Goal: Information Seeking & Learning: Learn about a topic

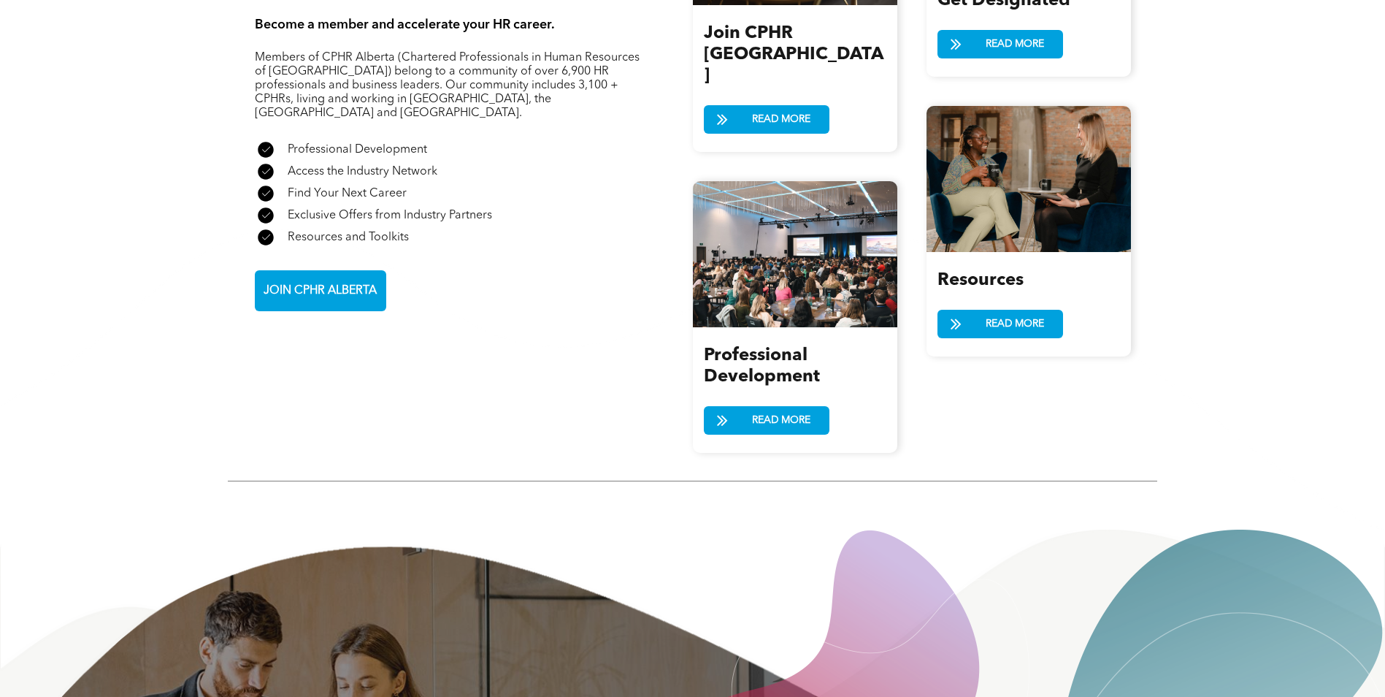
scroll to position [1899, 0]
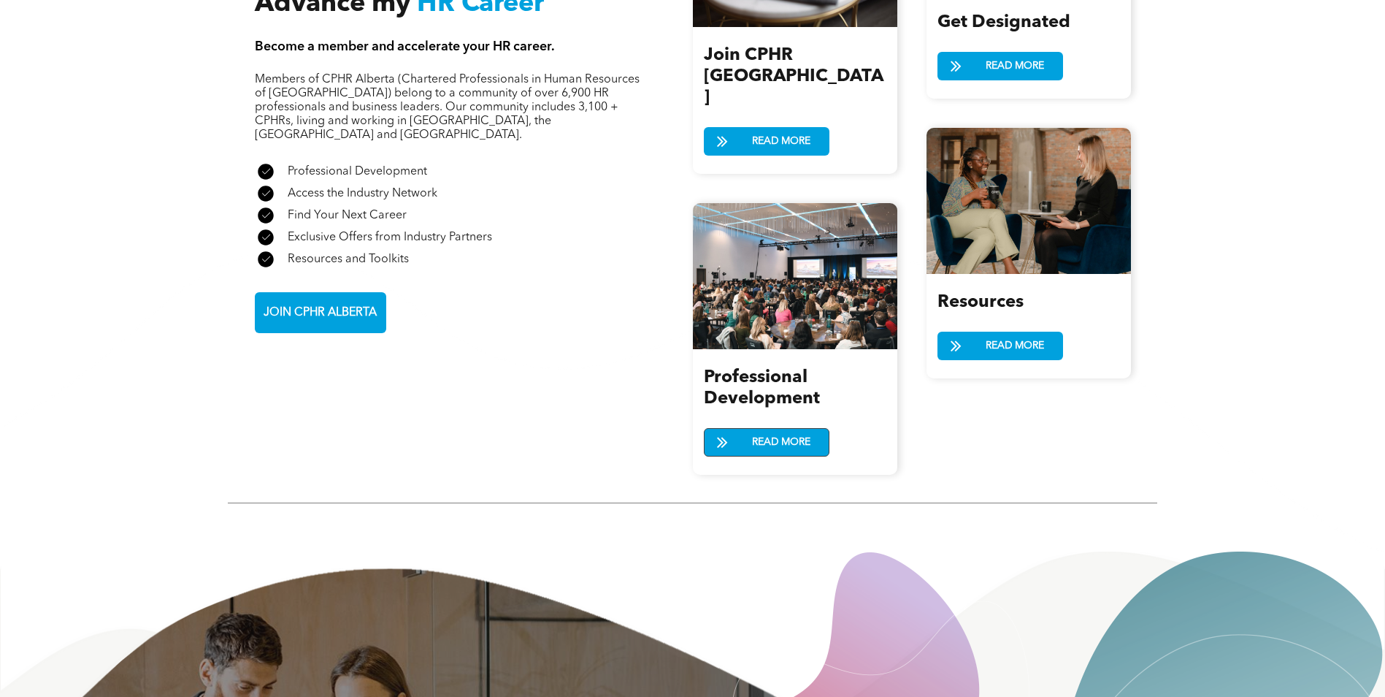
click at [758, 429] on span "READ MORE" at bounding box center [781, 442] width 69 height 27
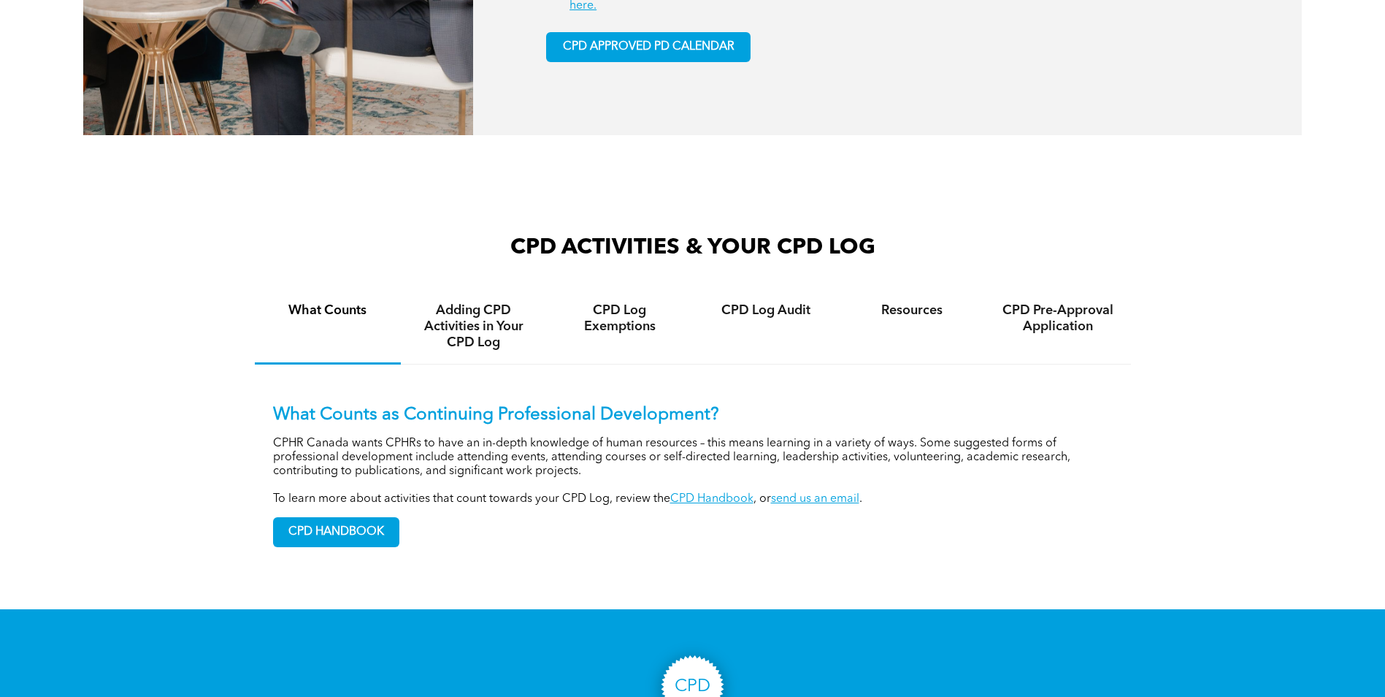
scroll to position [949, 0]
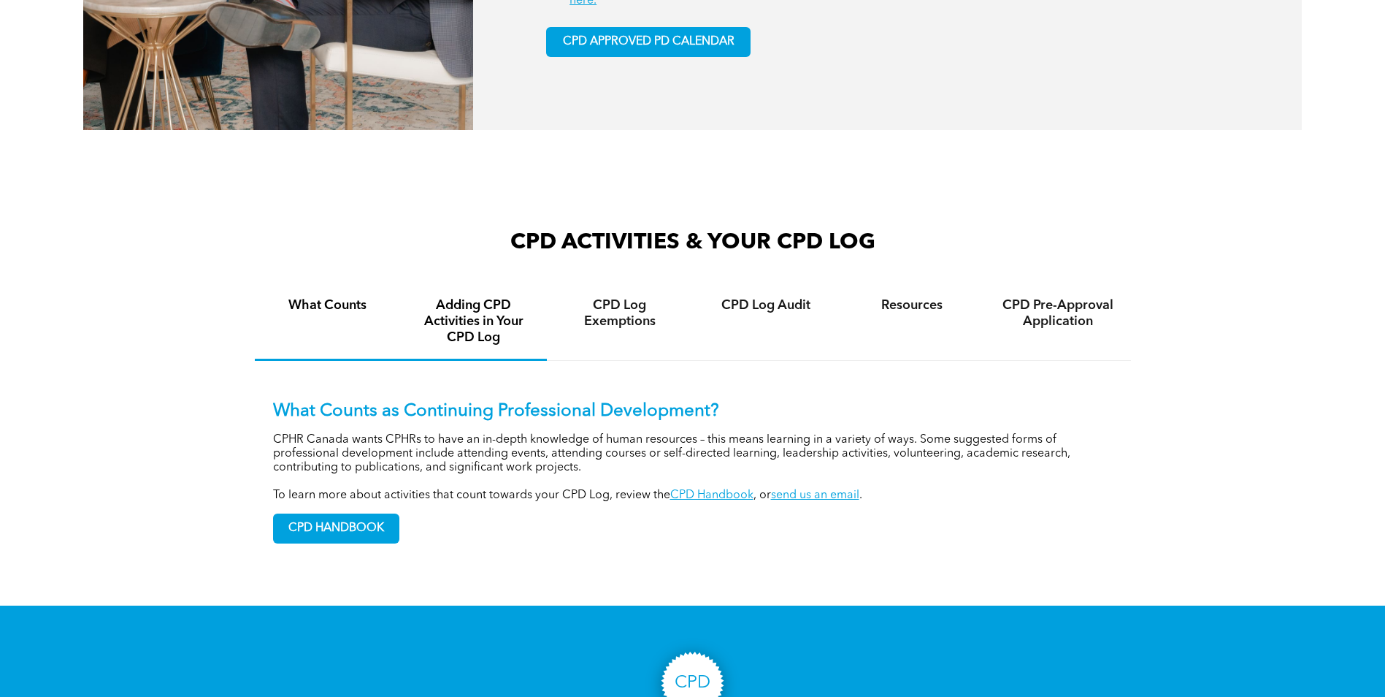
click at [503, 337] on h4 "Adding CPD Activities in Your CPD Log" at bounding box center [474, 321] width 120 height 48
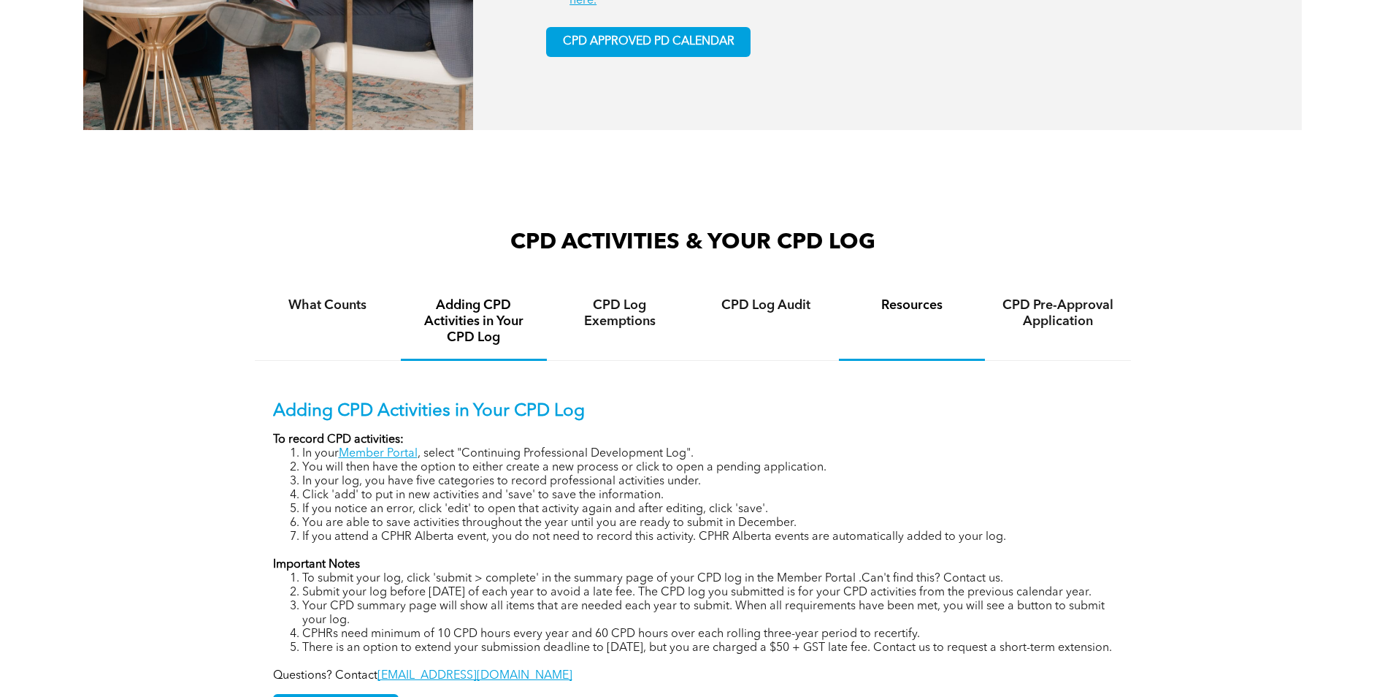
click at [902, 321] on div "Resources" at bounding box center [912, 322] width 146 height 77
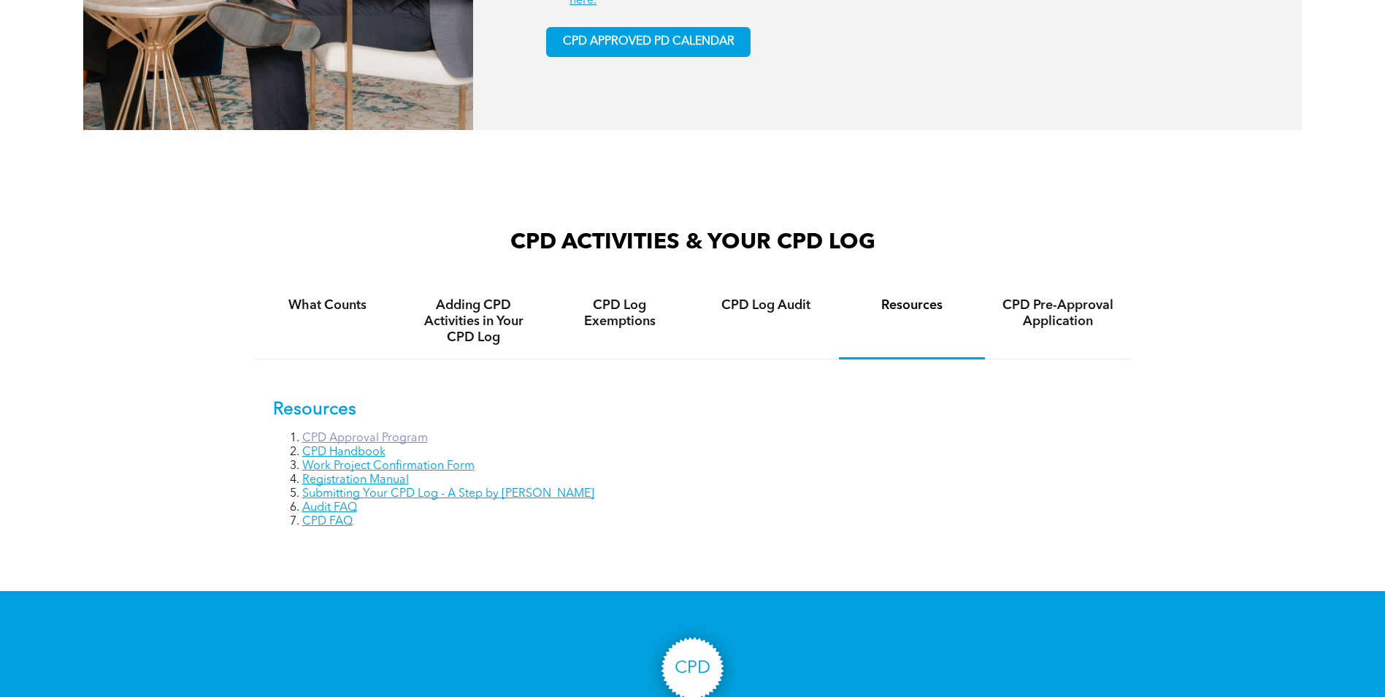
click at [401, 439] on link "CPD Approval Program" at bounding box center [365, 438] width 126 height 12
click at [335, 441] on link "CPD Approval Program" at bounding box center [365, 438] width 126 height 12
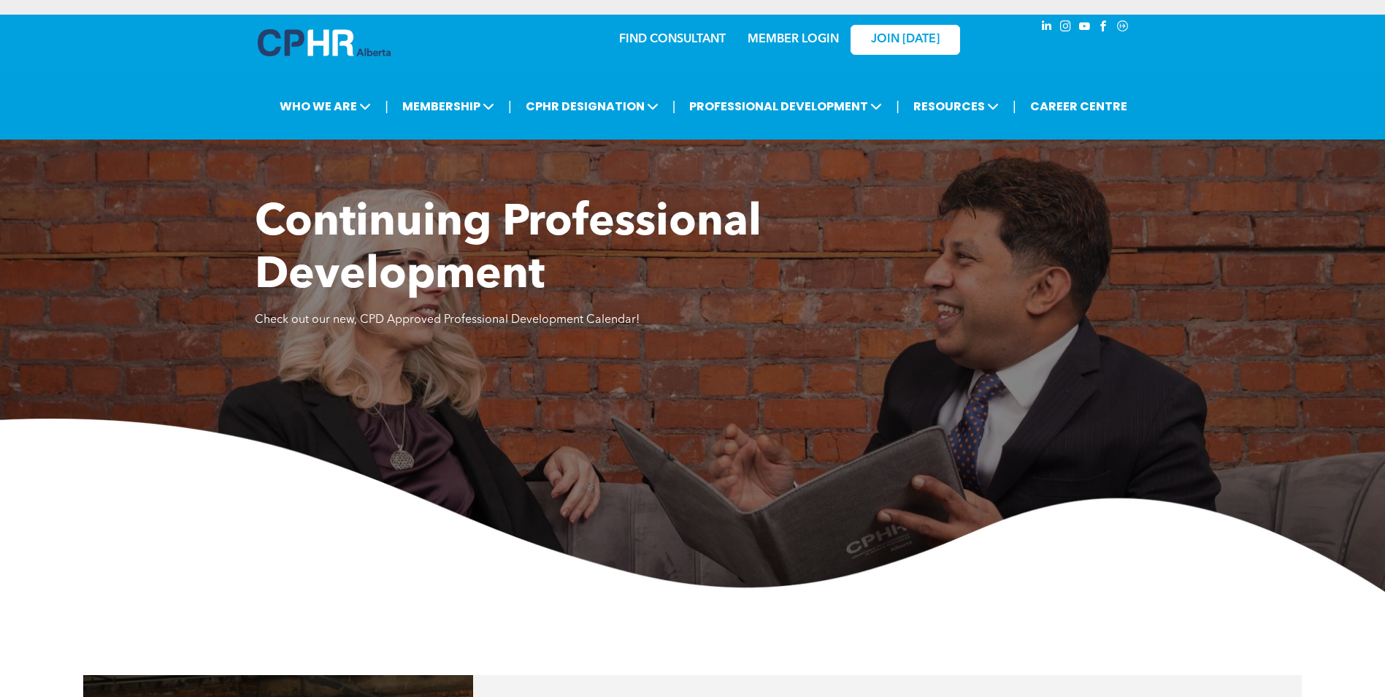
click at [329, 50] on img at bounding box center [324, 42] width 133 height 27
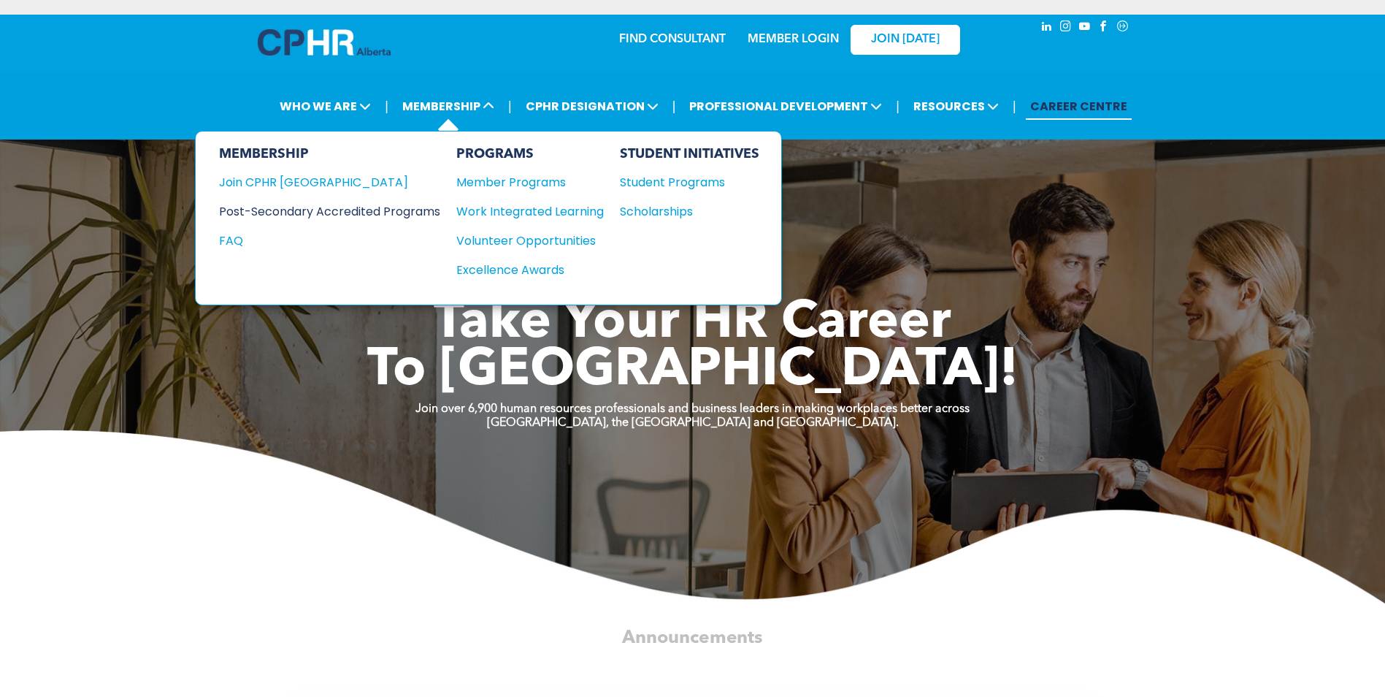
click at [361, 209] on div "Post-Secondary Accredited Programs" at bounding box center [318, 211] width 199 height 18
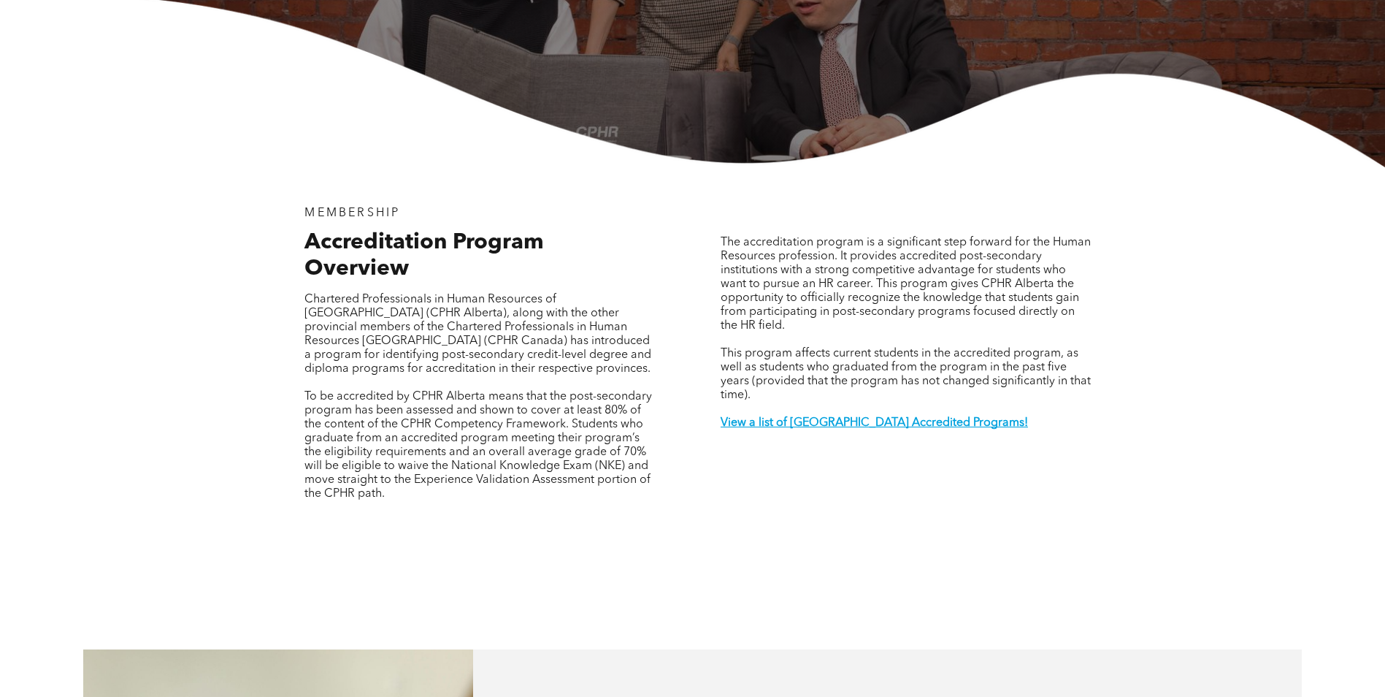
scroll to position [365, 0]
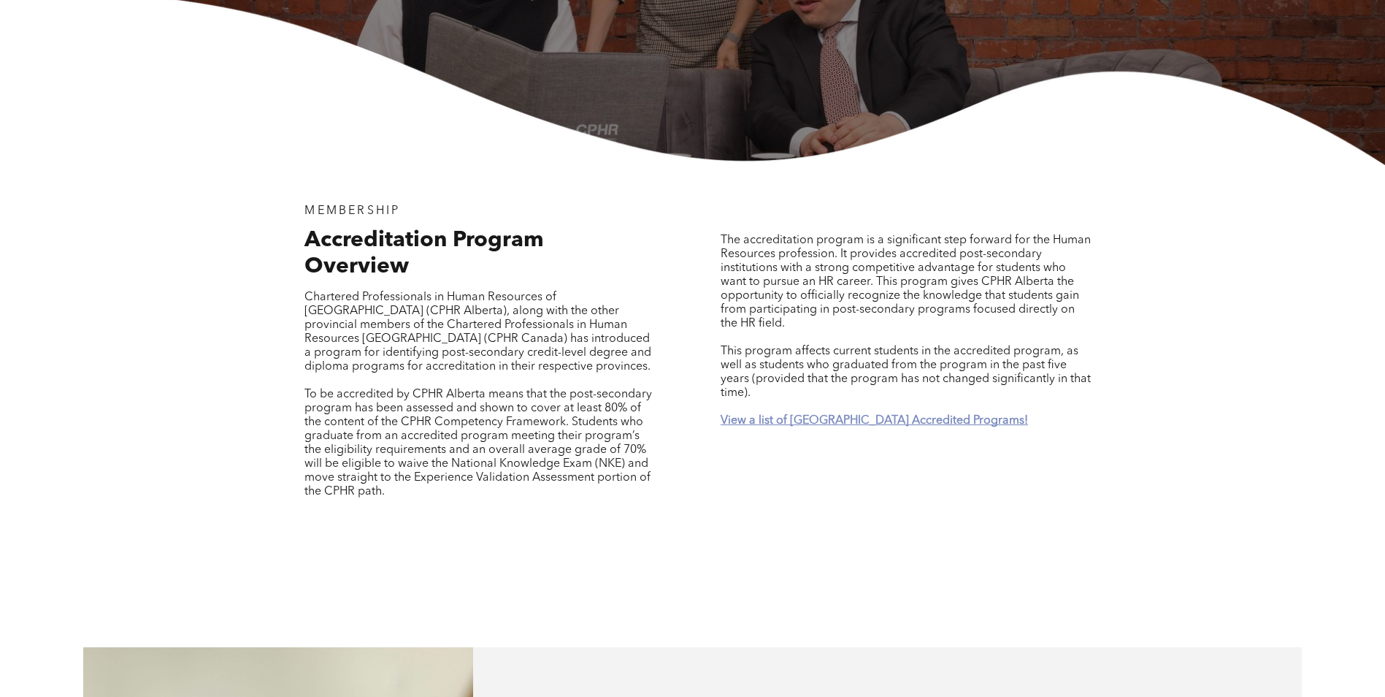
click at [806, 415] on strong "View a list of [GEOGRAPHIC_DATA] Accredited Programs!" at bounding box center [874, 421] width 307 height 12
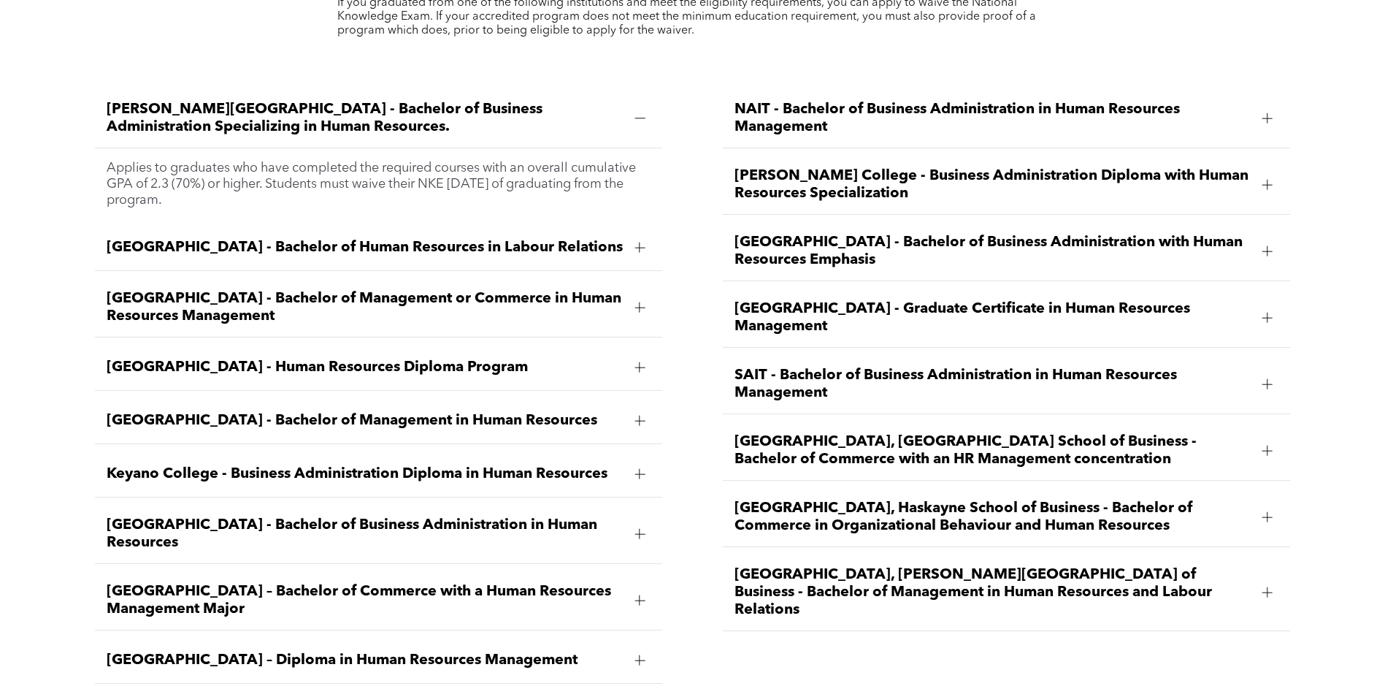
scroll to position [2297, 0]
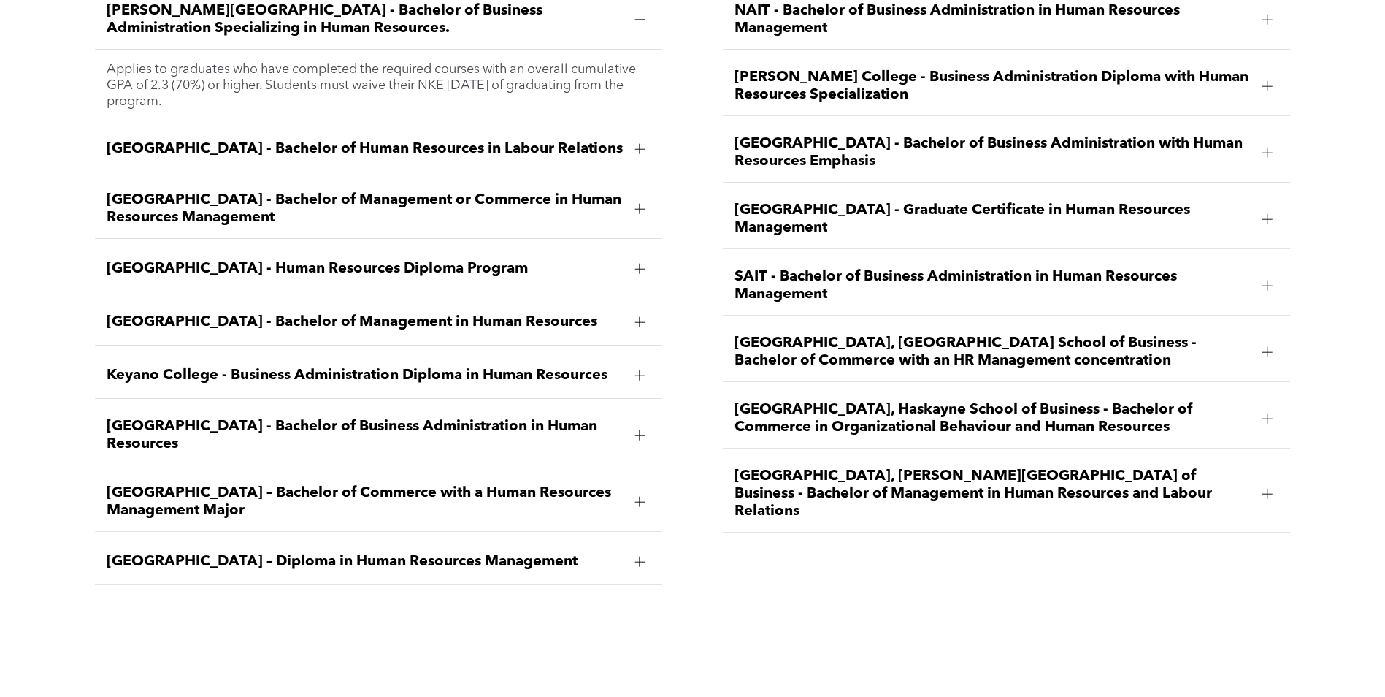
click at [365, 553] on span "[GEOGRAPHIC_DATA] – Diploma in Human Resources Management" at bounding box center [365, 562] width 517 height 18
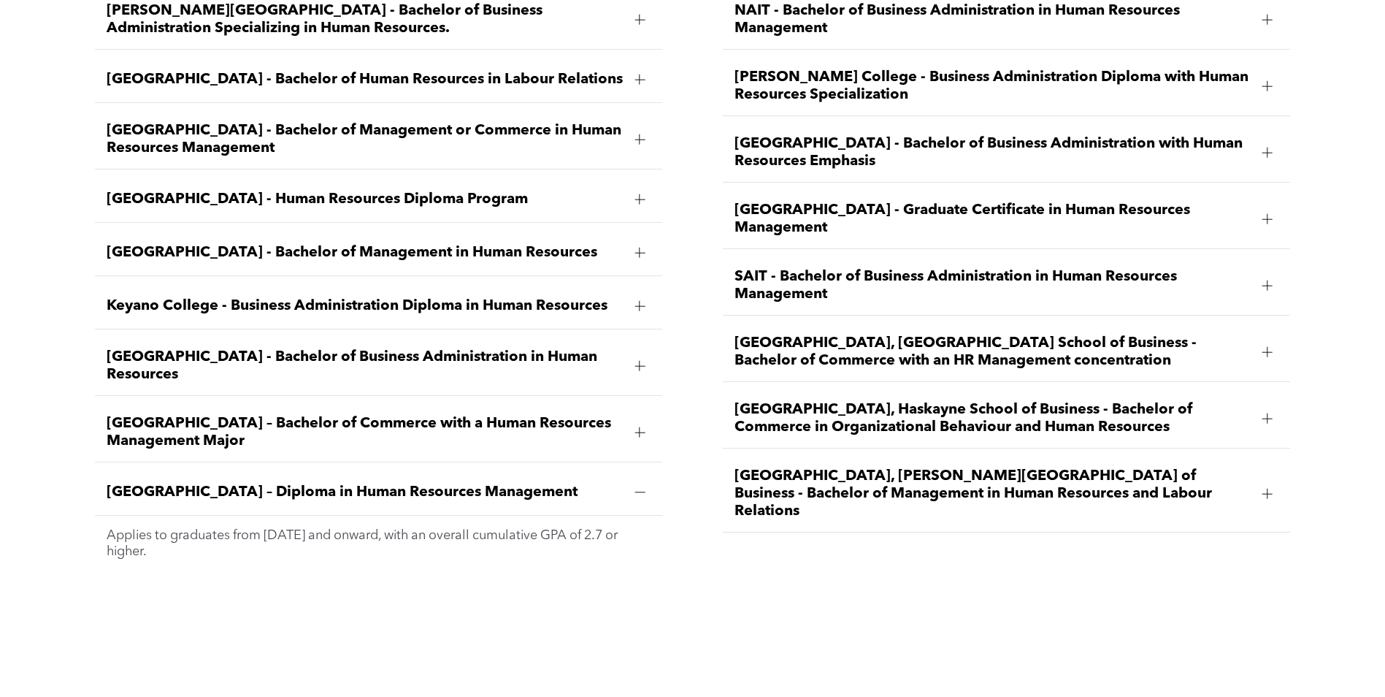
click at [202, 483] on span "[GEOGRAPHIC_DATA] – Diploma in Human Resources Management" at bounding box center [365, 492] width 517 height 18
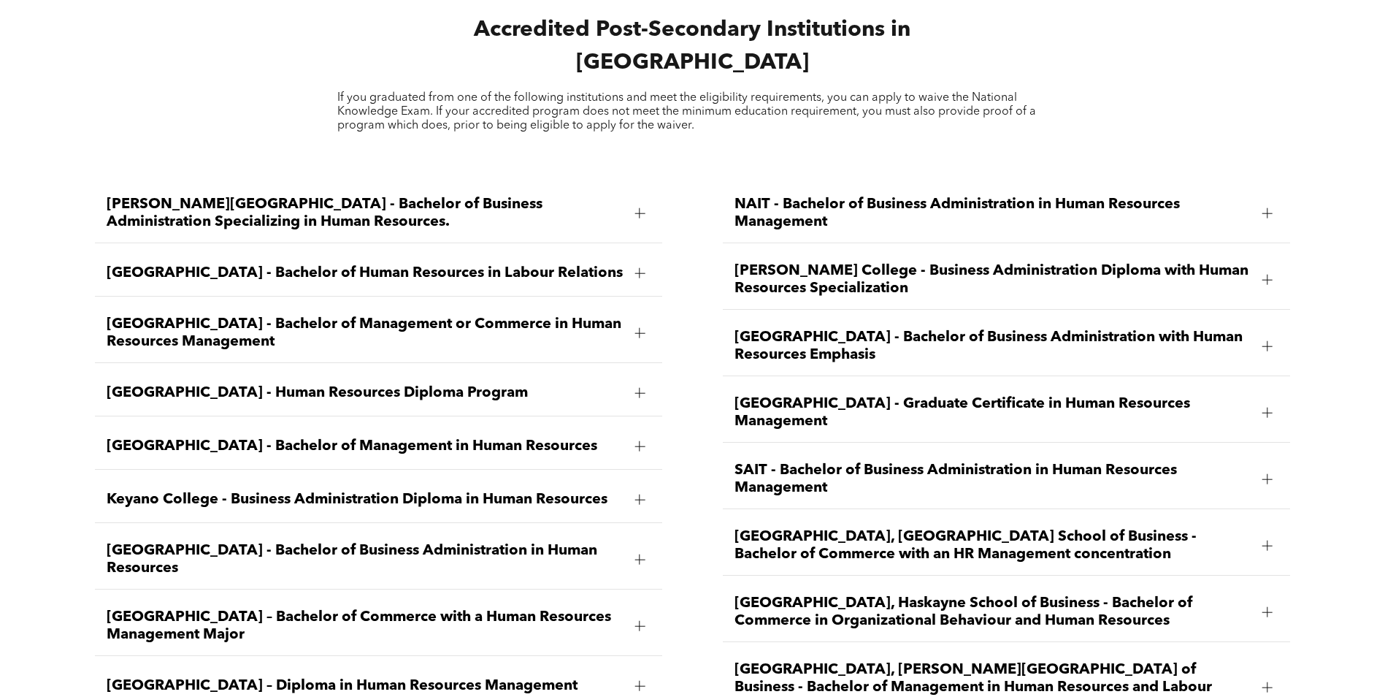
scroll to position [2078, 0]
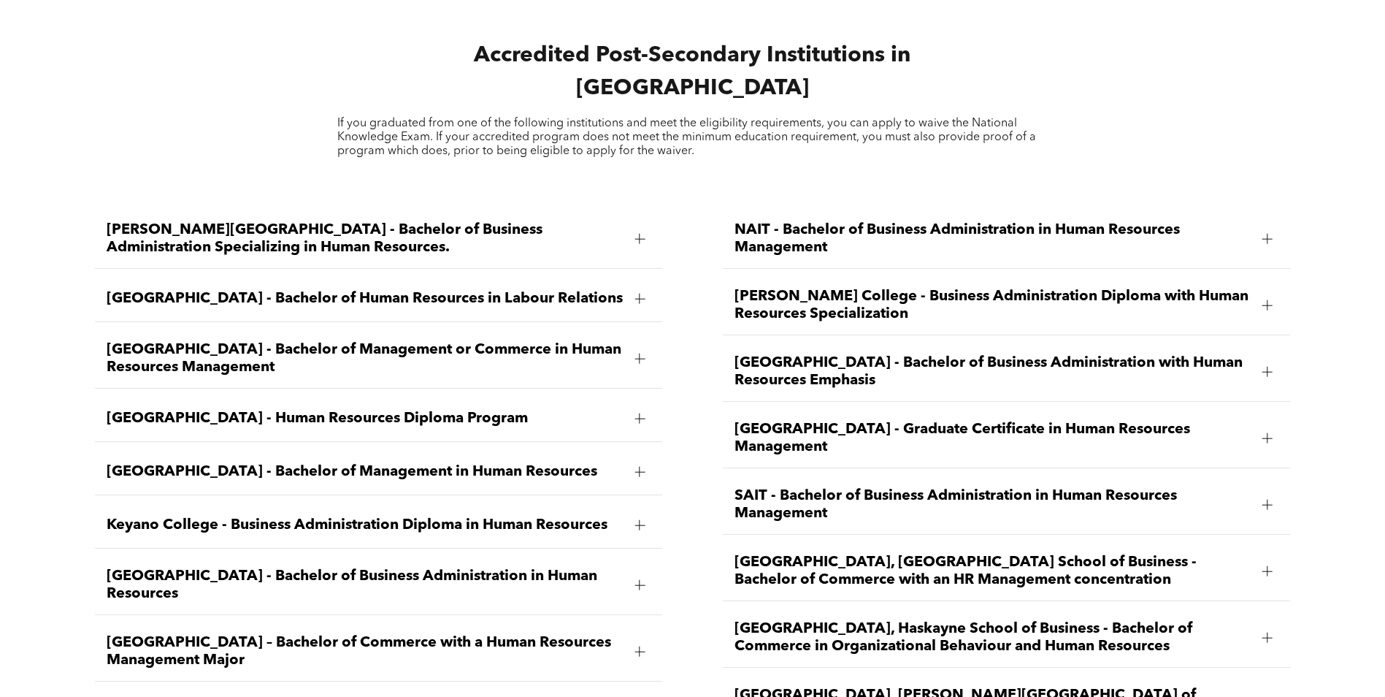
click at [1019, 221] on span "NAIT - Bachelor of Business Administration in Human Resources Management" at bounding box center [993, 238] width 517 height 35
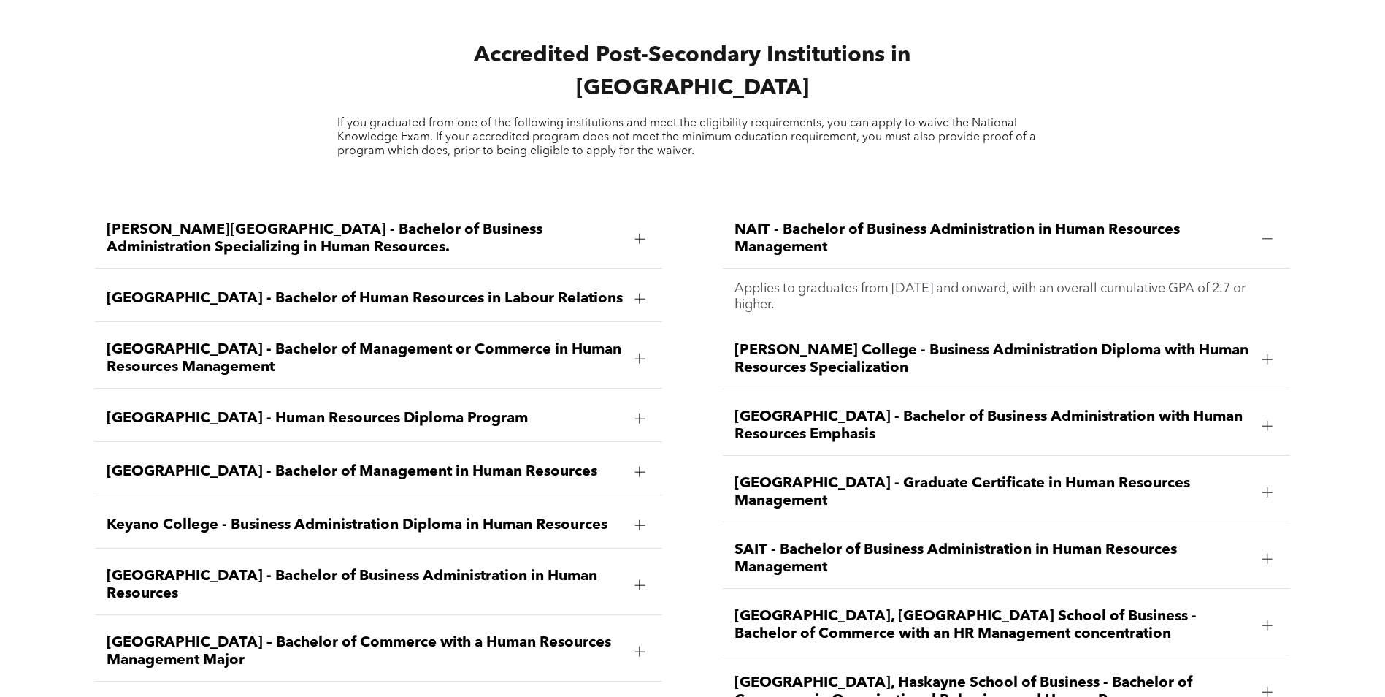
click at [1019, 221] on span "NAIT - Bachelor of Business Administration in Human Resources Management" at bounding box center [993, 238] width 517 height 35
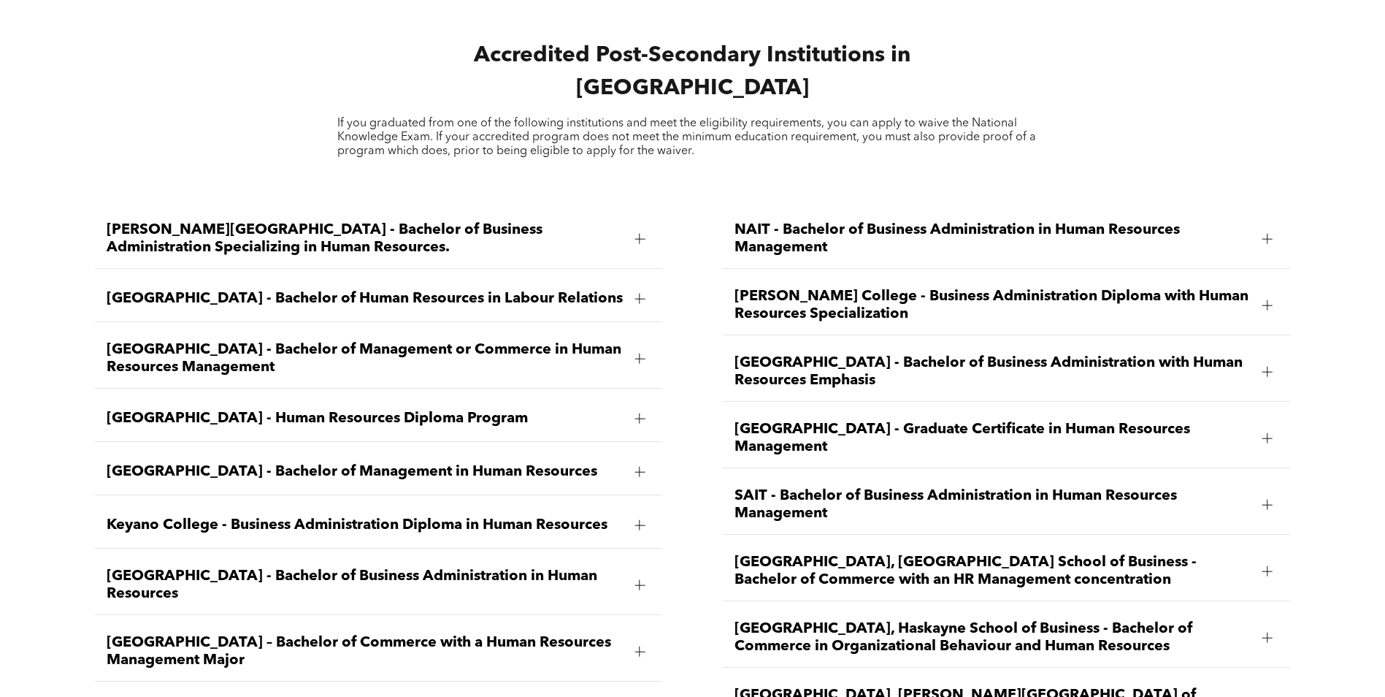
click at [1009, 288] on span "Norquest College - Business Administration Diploma with Human Resources Special…" at bounding box center [993, 305] width 517 height 35
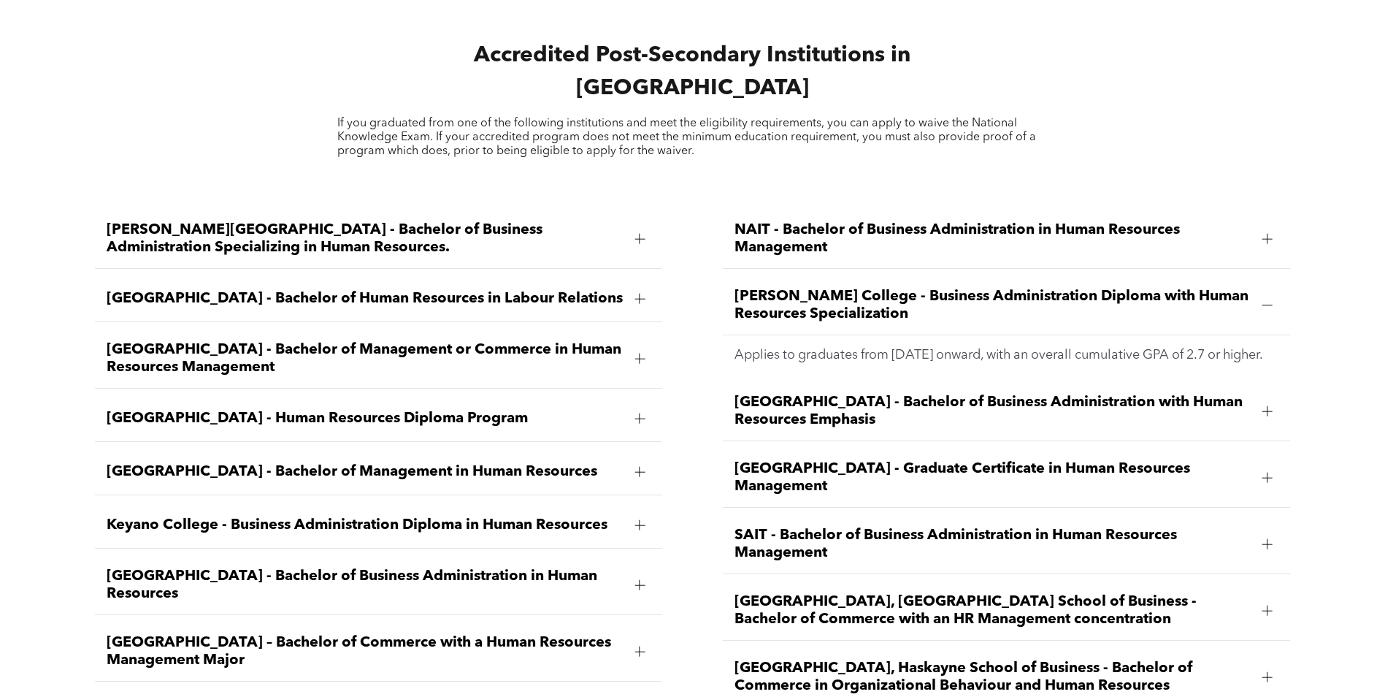
click at [1025, 288] on span "Norquest College - Business Administration Diploma with Human Resources Special…" at bounding box center [993, 305] width 517 height 35
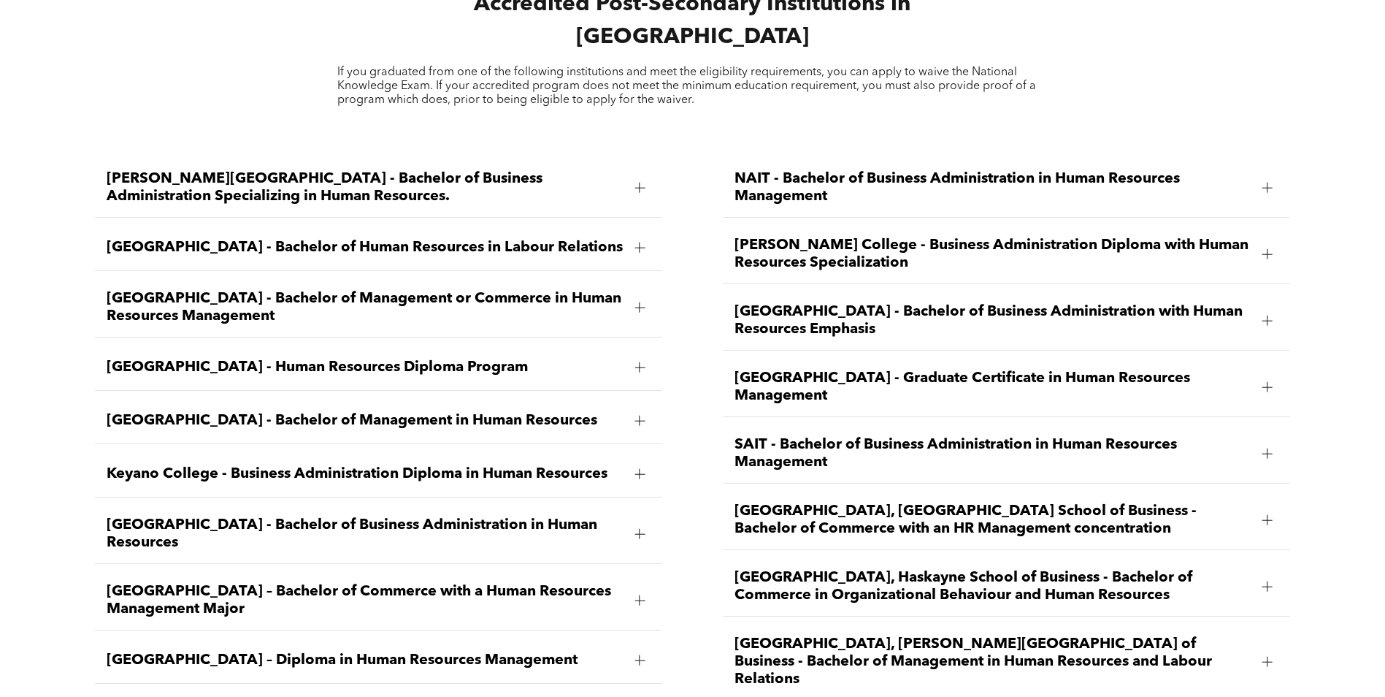
scroll to position [2151, 0]
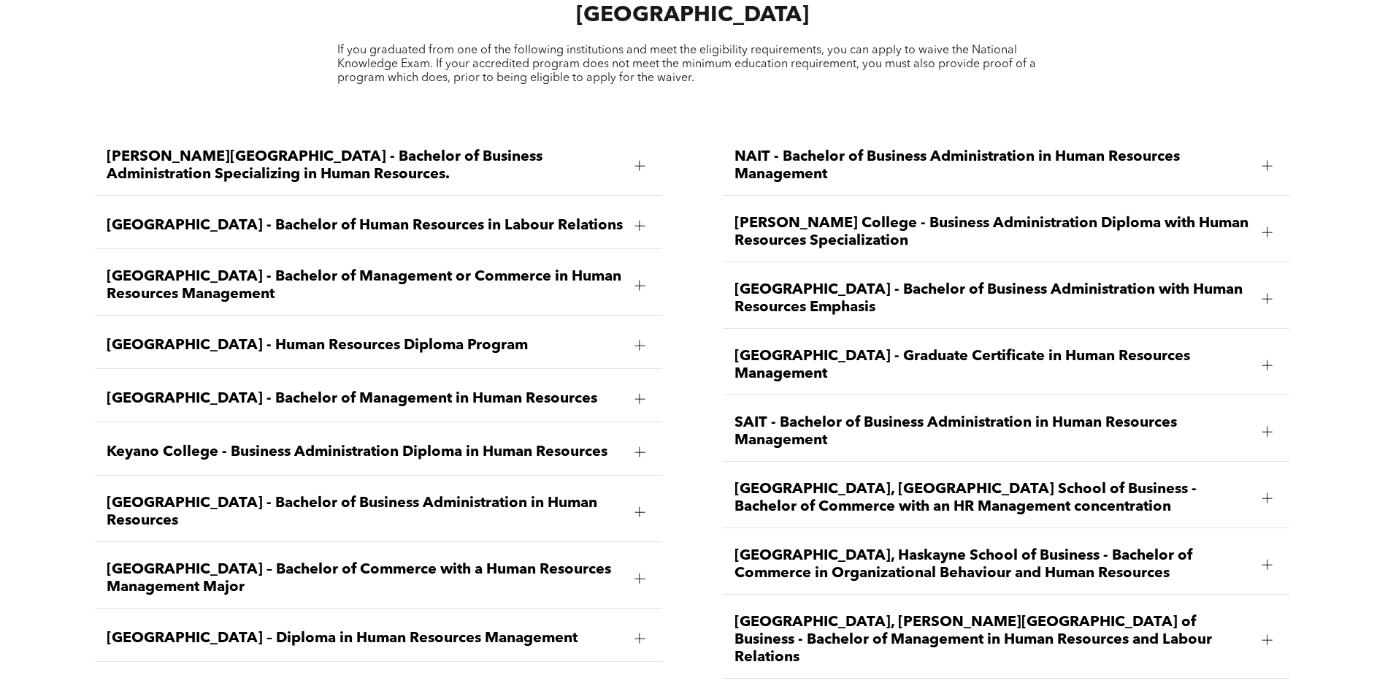
click at [454, 337] on span "Bow Valley College - Human Resources Diploma Program" at bounding box center [365, 346] width 517 height 18
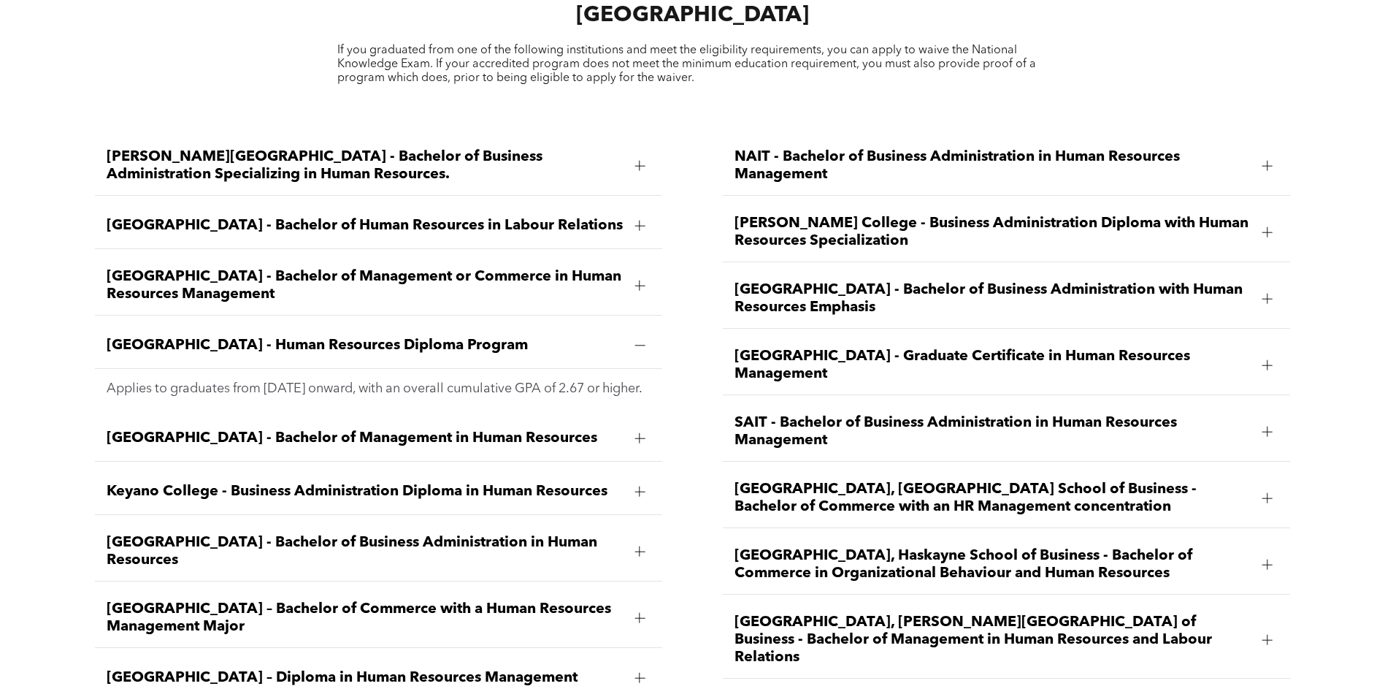
click at [842, 148] on span "NAIT - Bachelor of Business Administration in Human Resources Management" at bounding box center [993, 165] width 517 height 35
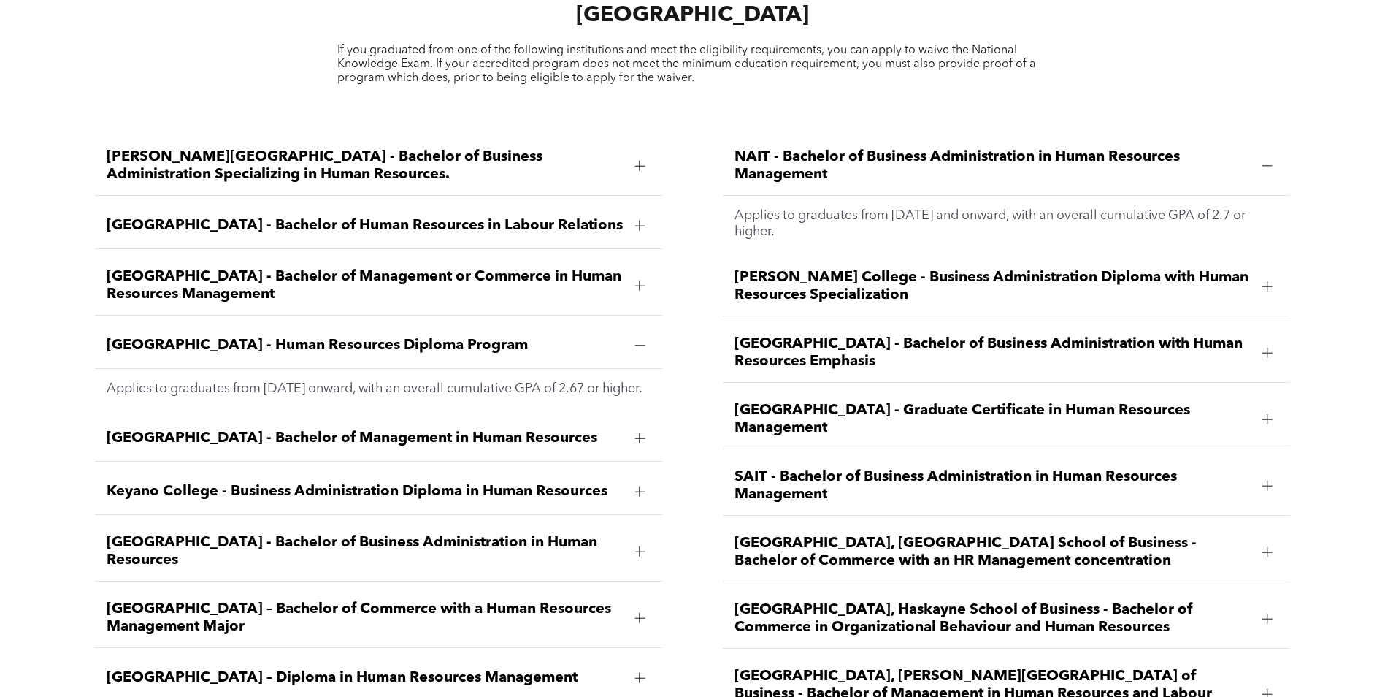
click at [898, 535] on span "University of Alberta, Alberta School of Business - Bachelor of Commerce with a…" at bounding box center [993, 552] width 517 height 35
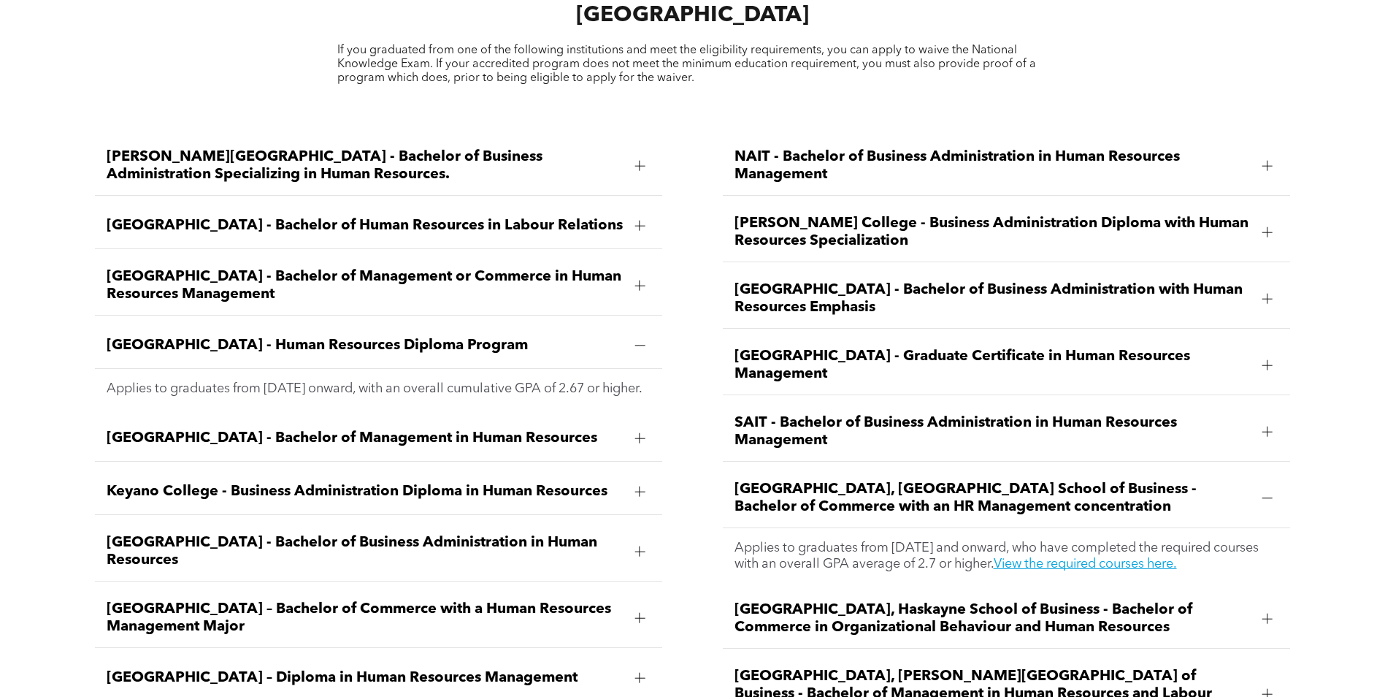
click at [875, 481] on span "University of Alberta, Alberta School of Business - Bachelor of Commerce with a…" at bounding box center [993, 498] width 517 height 35
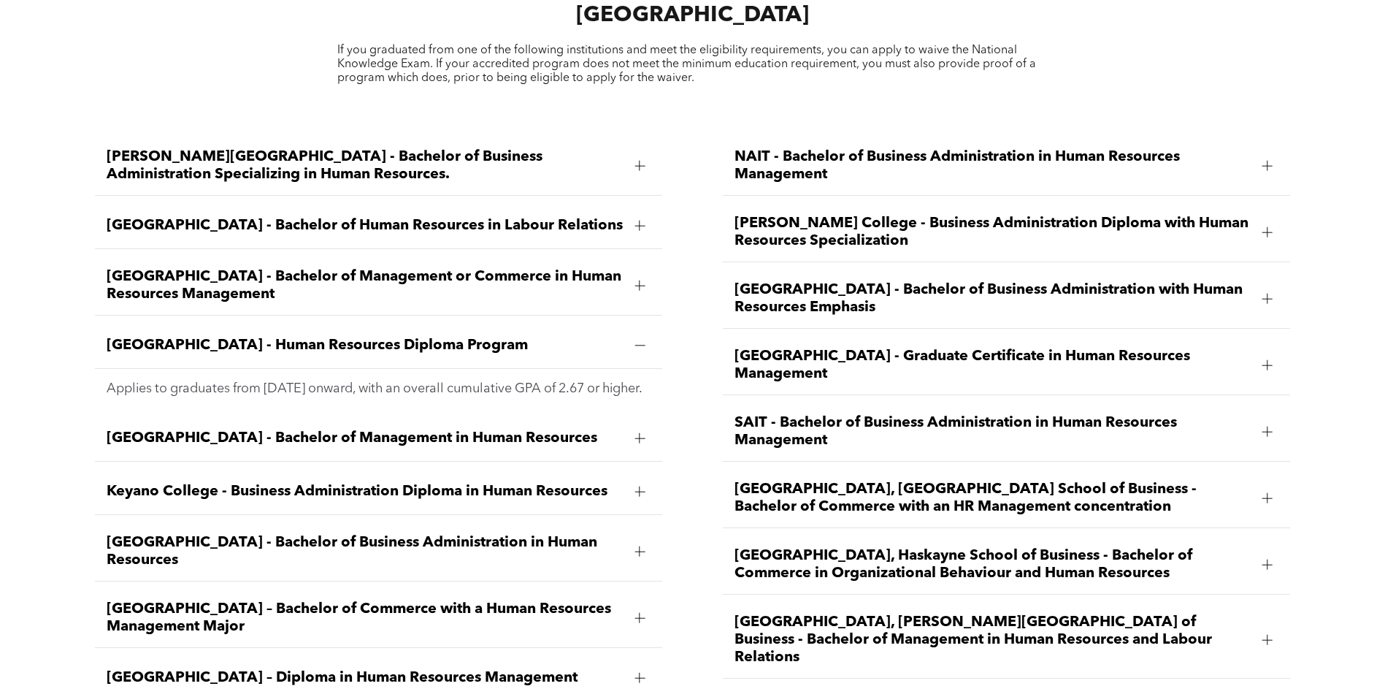
click at [776, 481] on span "University of Alberta, Alberta School of Business - Bachelor of Commerce with a…" at bounding box center [993, 498] width 517 height 35
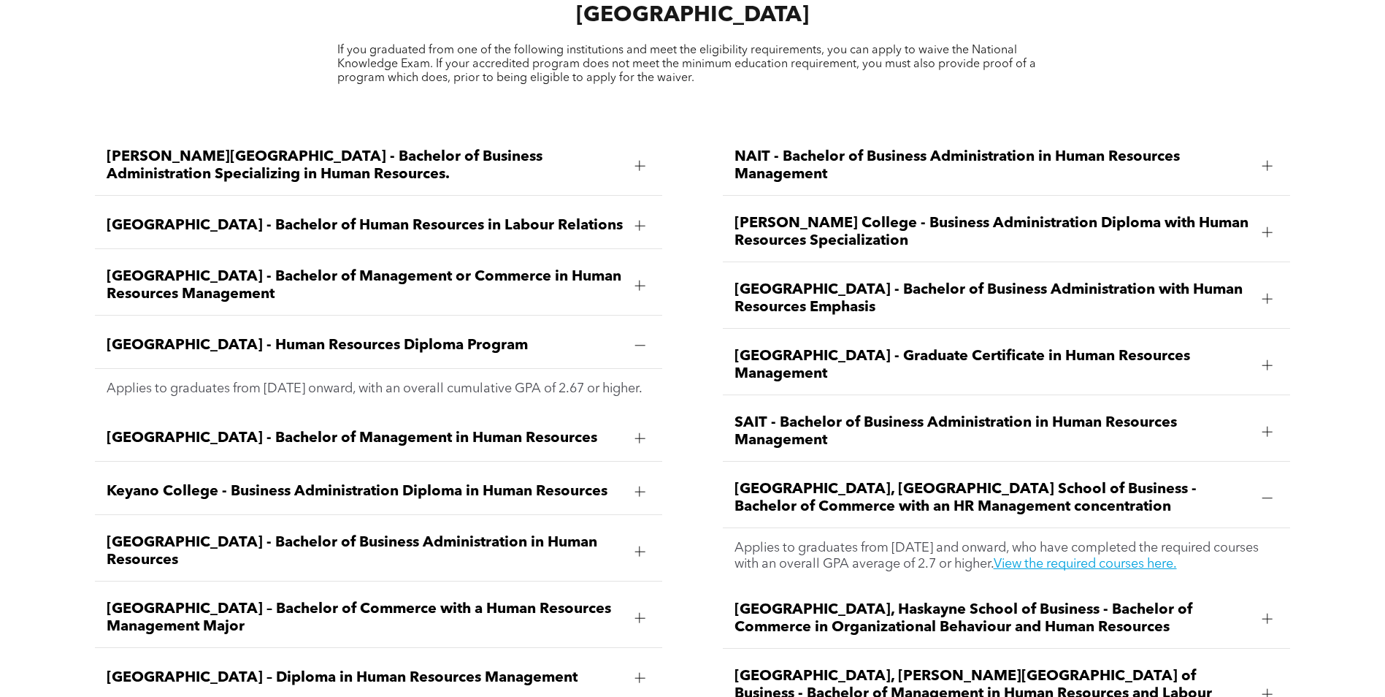
click at [792, 281] on span "Northwestern Polytechnic - Bachelor of Business Administration with Human Resou…" at bounding box center [993, 298] width 517 height 35
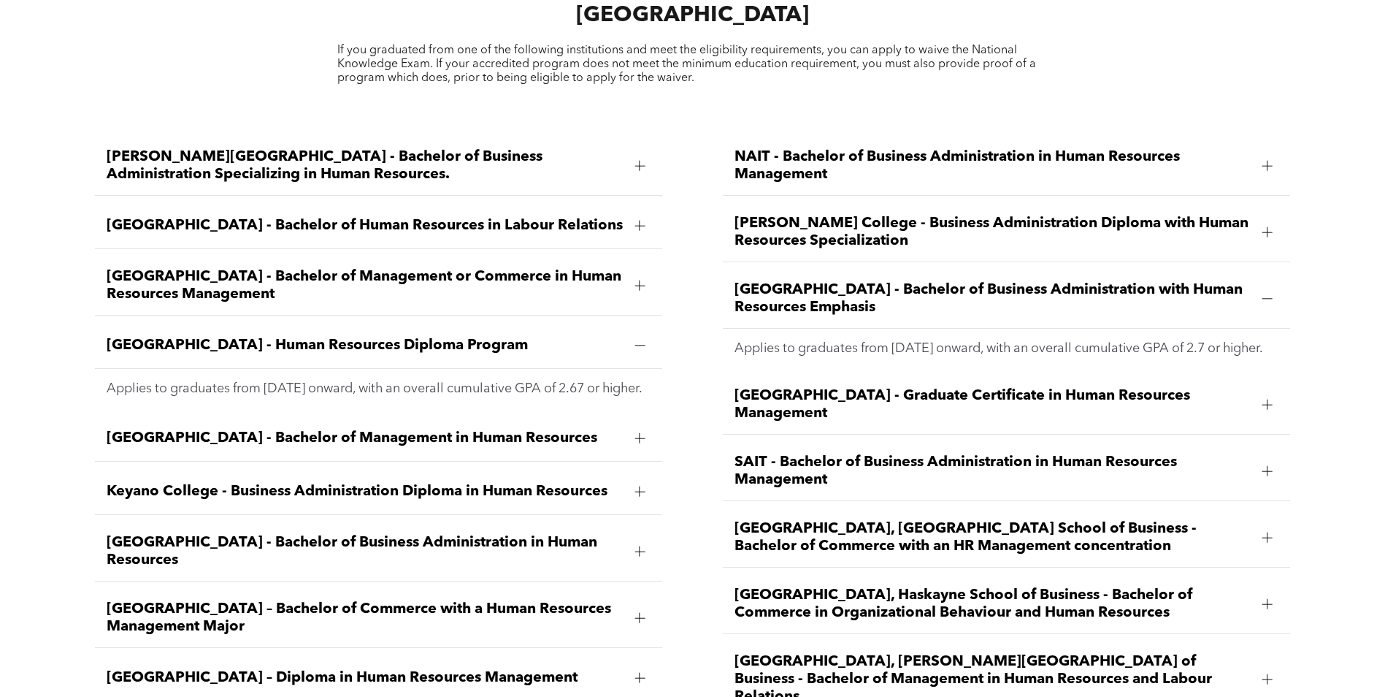
click at [814, 281] on span "Northwestern Polytechnic - Bachelor of Business Administration with Human Resou…" at bounding box center [993, 298] width 517 height 35
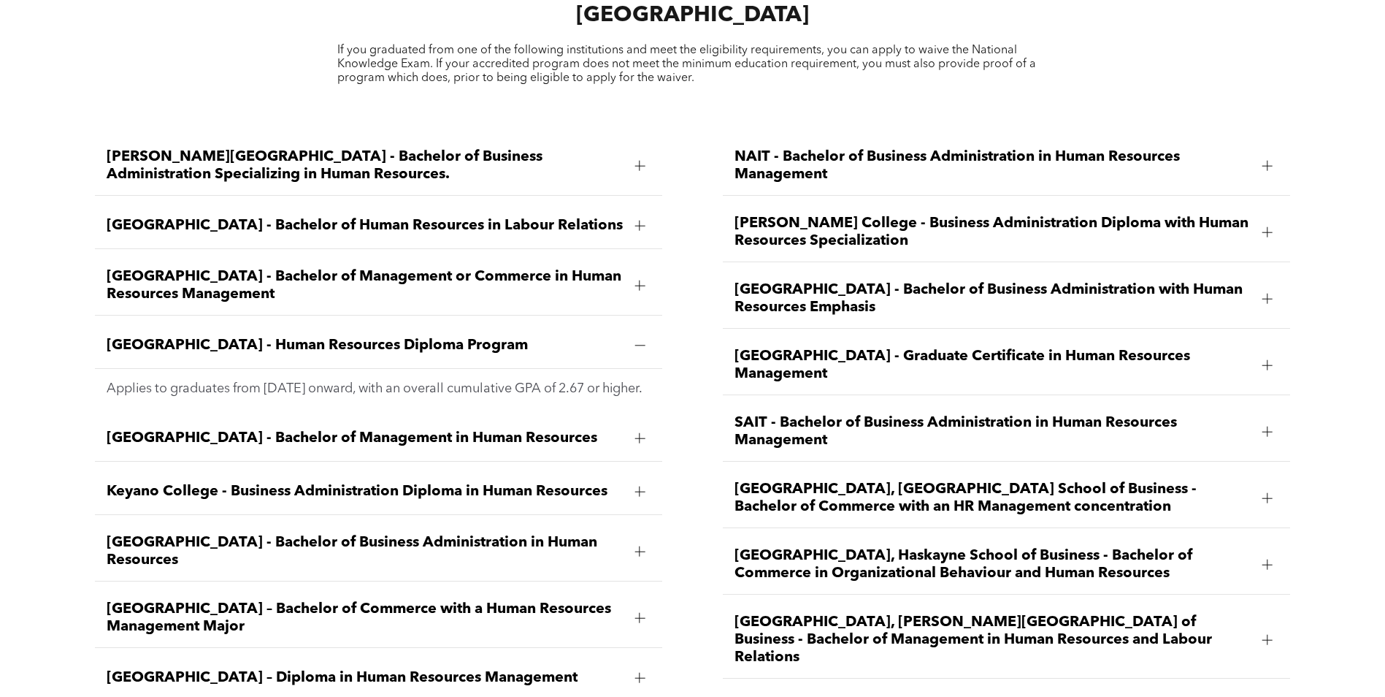
click at [968, 348] on span "Red Deer Polytechnic - Graduate Certificate in Human Resources Management" at bounding box center [993, 365] width 517 height 35
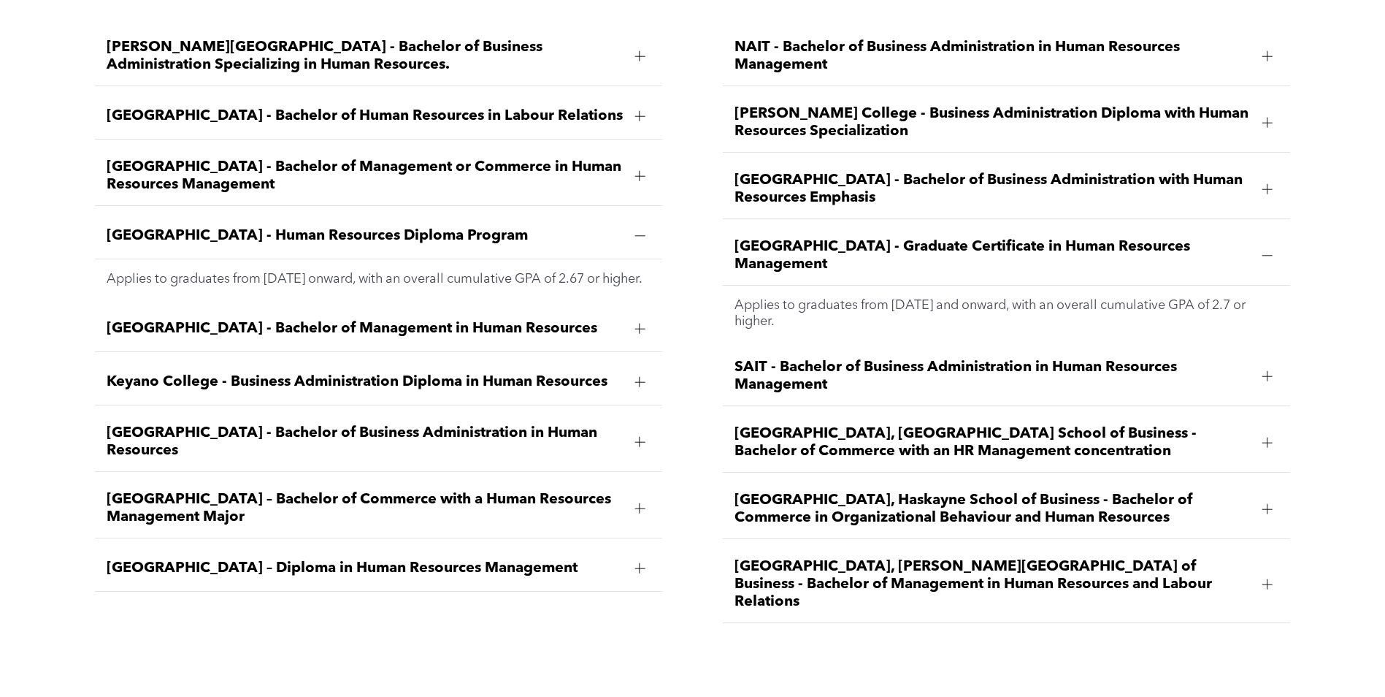
scroll to position [2297, 0]
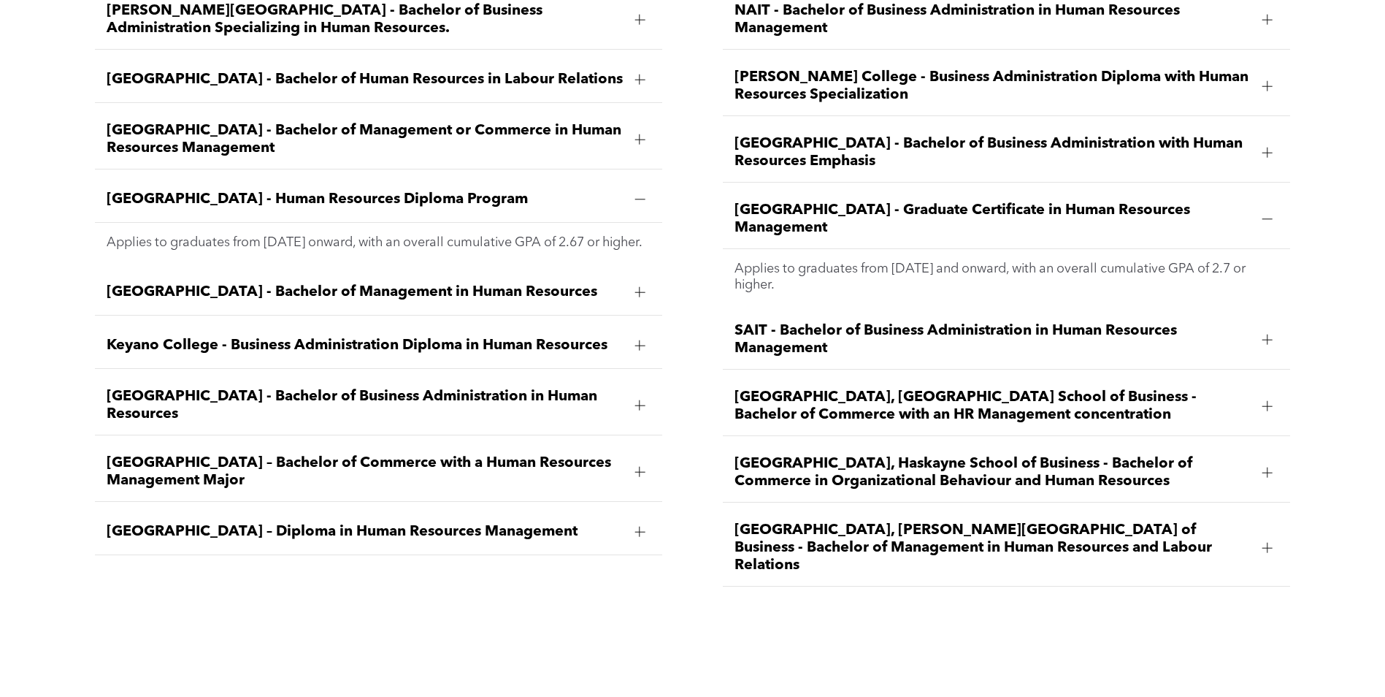
click at [1040, 521] on span "University of Lethbridge, Dhillon School of Business - Bachelor of Management i…" at bounding box center [993, 547] width 517 height 53
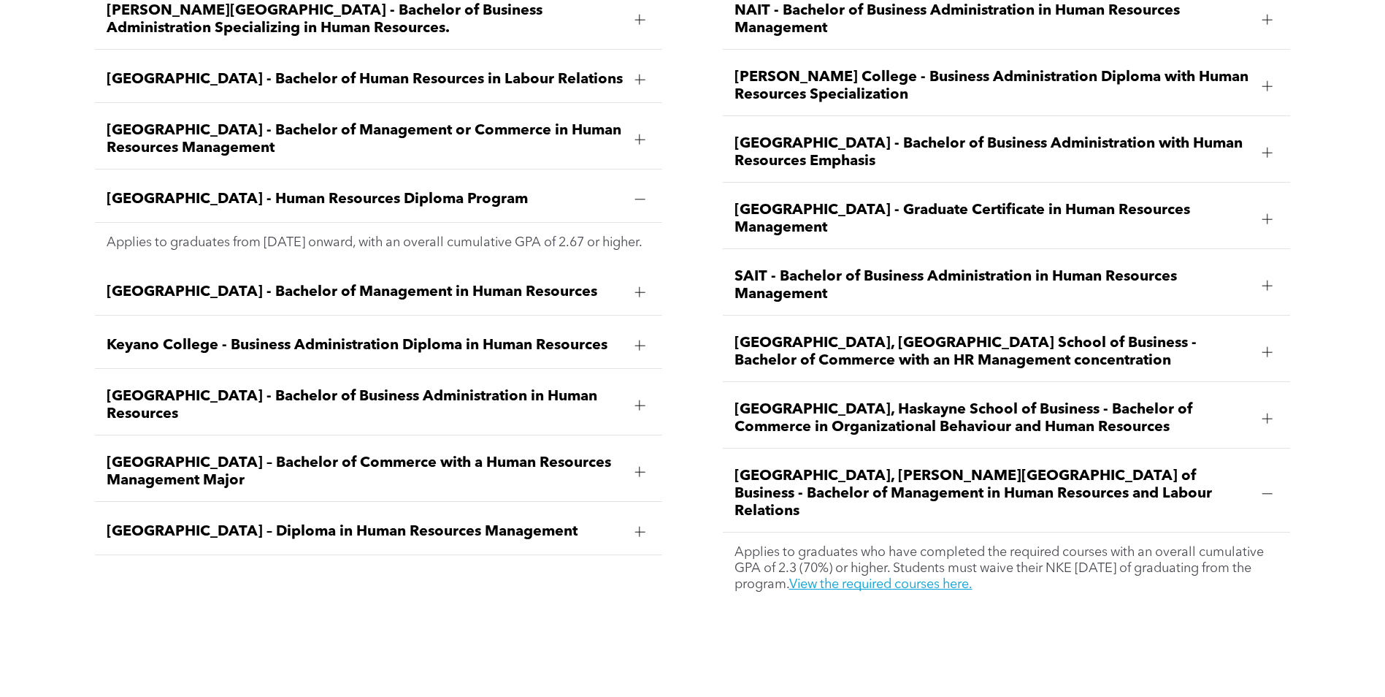
click at [221, 523] on span "MacEwan University – Diploma in Human Resources Management" at bounding box center [365, 532] width 517 height 18
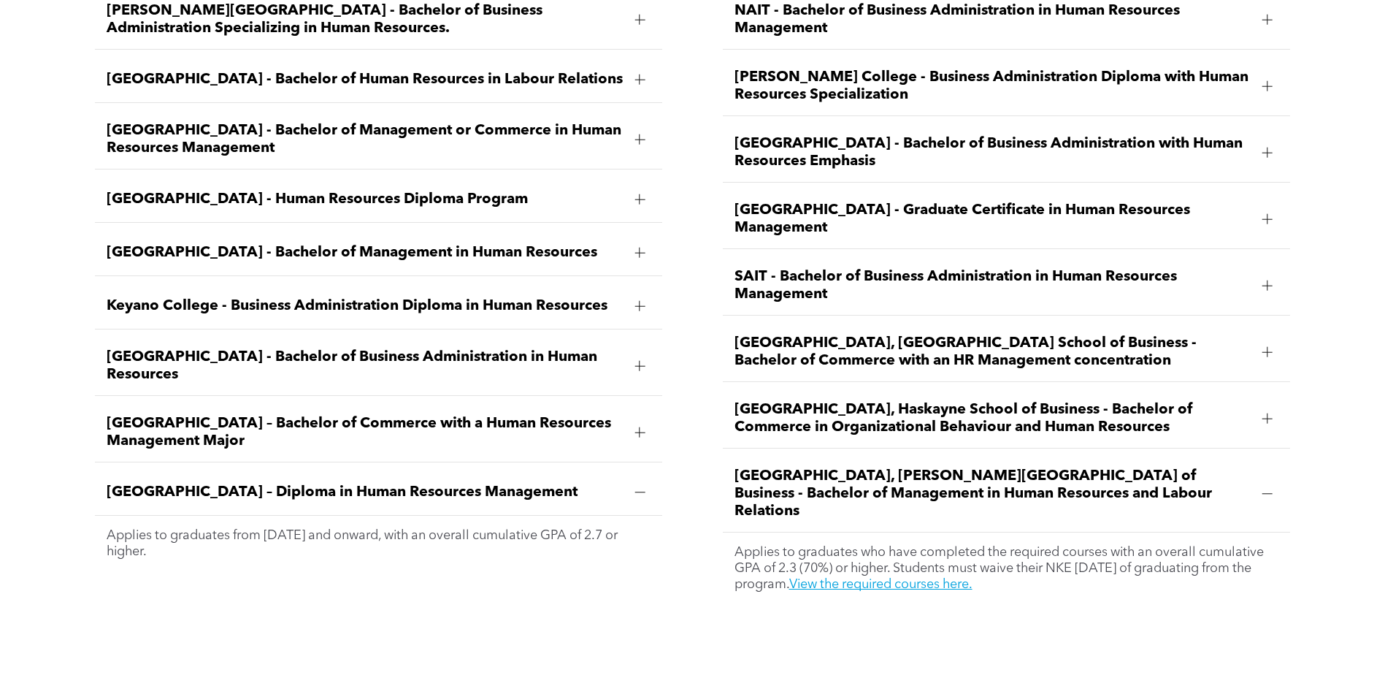
click at [349, 415] on span "MacEwan University – Bachelor of Commerce with a Human Resources Management Maj…" at bounding box center [365, 432] width 517 height 35
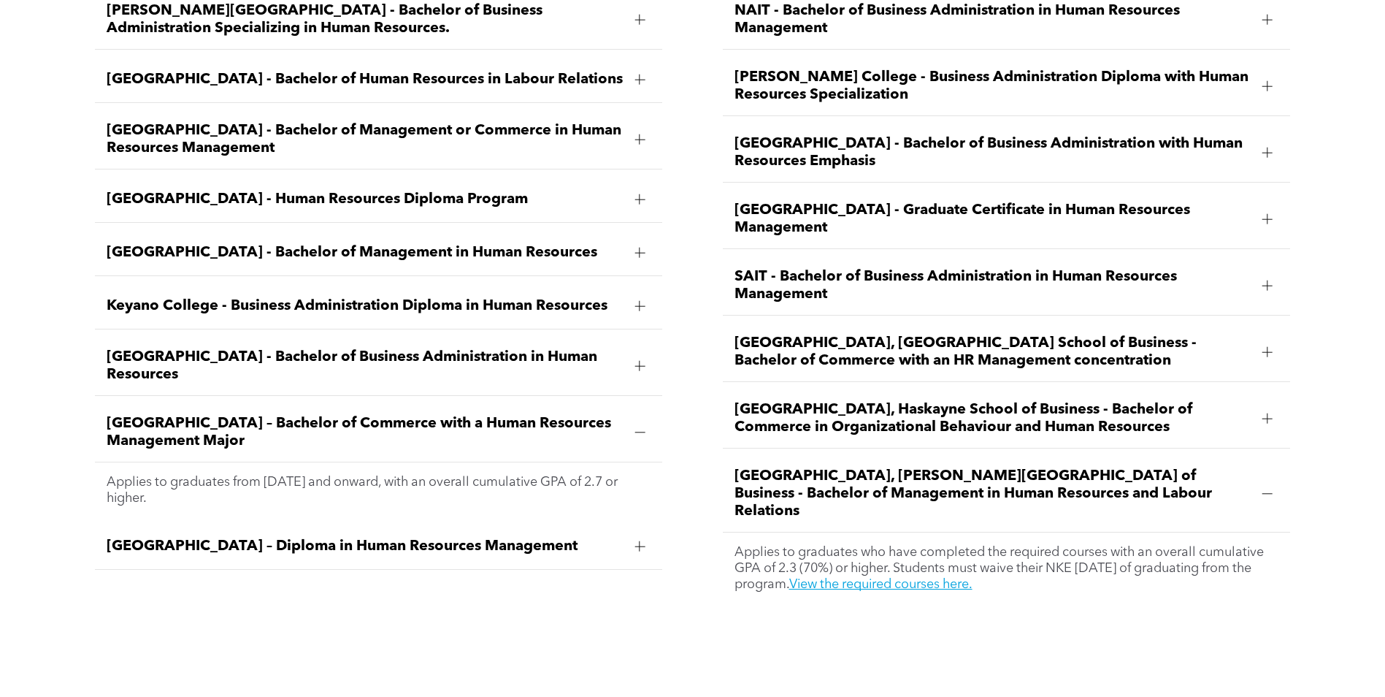
click at [351, 537] on span "MacEwan University – Diploma in Human Resources Management" at bounding box center [365, 546] width 517 height 18
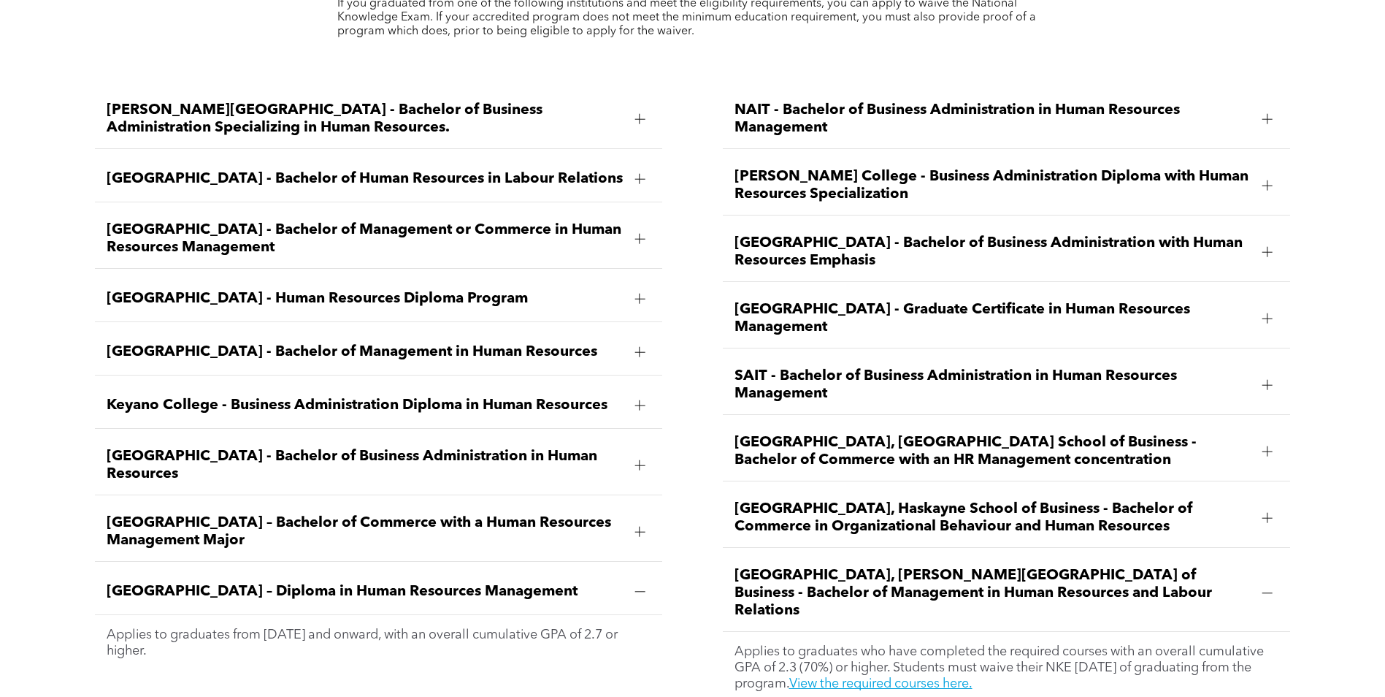
scroll to position [1932, 0]
